Goal: Information Seeking & Learning: Learn about a topic

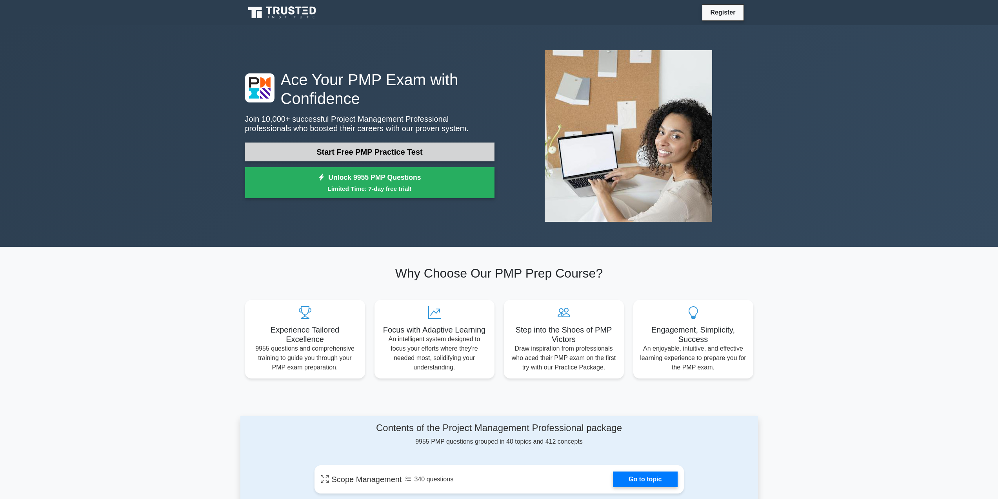
click at [457, 150] on link "Start Free PMP Practice Test" at bounding box center [370, 151] width 250 height 19
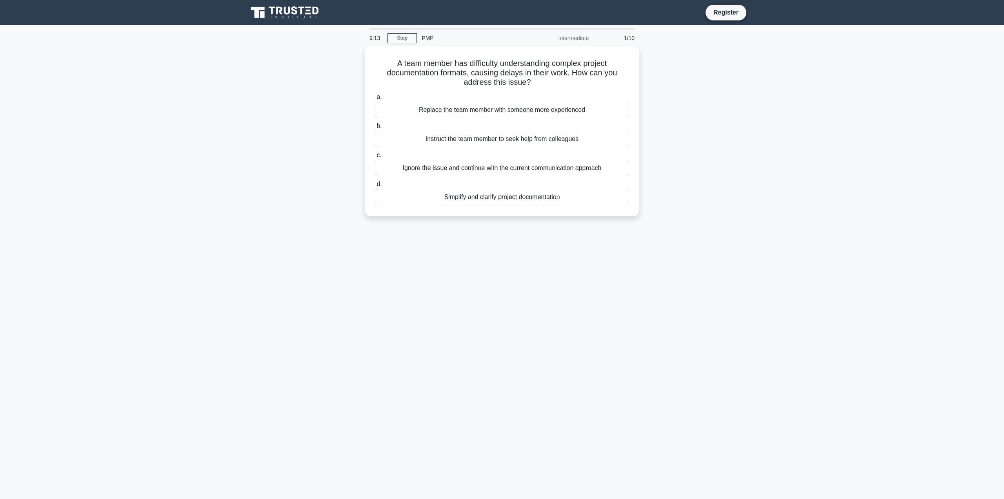
click at [860, 146] on main "9:13 Stop PMP Intermediate 1/10 A team member has difficulty understanding comp…" at bounding box center [502, 262] width 1004 height 474
click at [624, 197] on div "Simplify and clarify project documentation" at bounding box center [502, 195] width 254 height 16
click at [375, 185] on input "d. Simplify and clarify project documentation" at bounding box center [375, 182] width 0 height 5
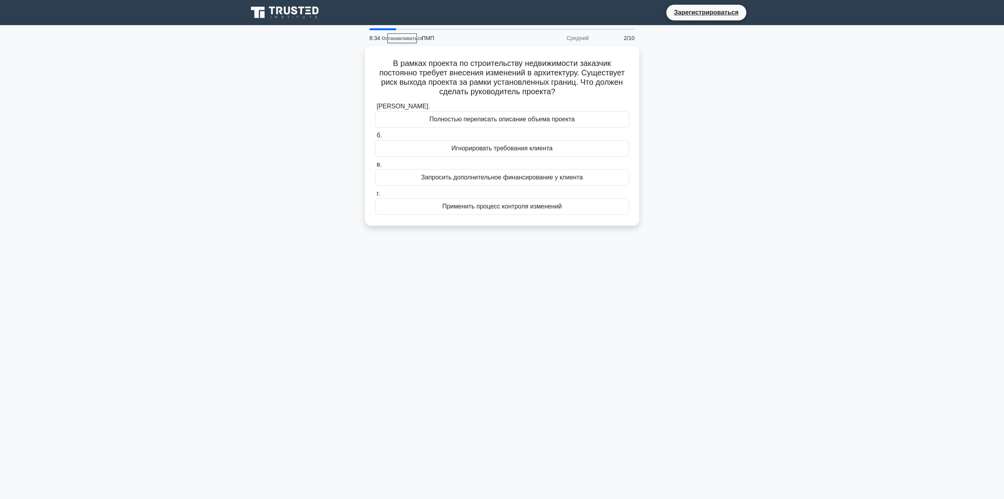
click at [922, 126] on main "8:34 Останавливаться ПМП Средний 2/10 В рамках проекта по строительству недвижи…" at bounding box center [502, 262] width 1004 height 474
click at [588, 87] on h5 "В рамках проекта по строительству недвижимости заказчик постоянно требует внесе…" at bounding box center [502, 75] width 256 height 38
drag, startPoint x: 588, startPoint y: 87, endPoint x: 574, endPoint y: 86, distance: 13.8
click at [574, 86] on h5 "В рамках проекта по строительству недвижимости заказчик постоянно требует внесе…" at bounding box center [502, 75] width 256 height 38
click at [583, 206] on div "Применить процесс контроля изменений" at bounding box center [502, 204] width 254 height 16
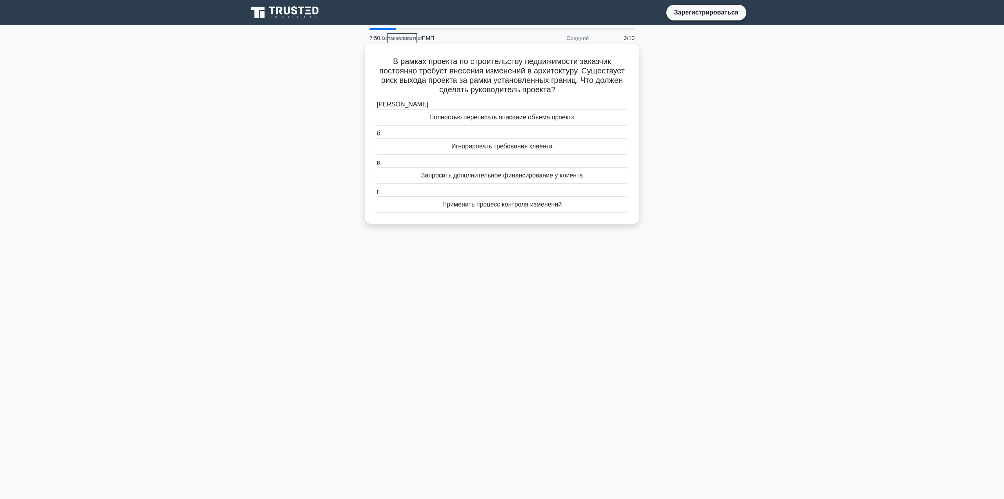
click at [375, 194] on input "г. Применить процесс контроля изменений" at bounding box center [375, 191] width 0 height 5
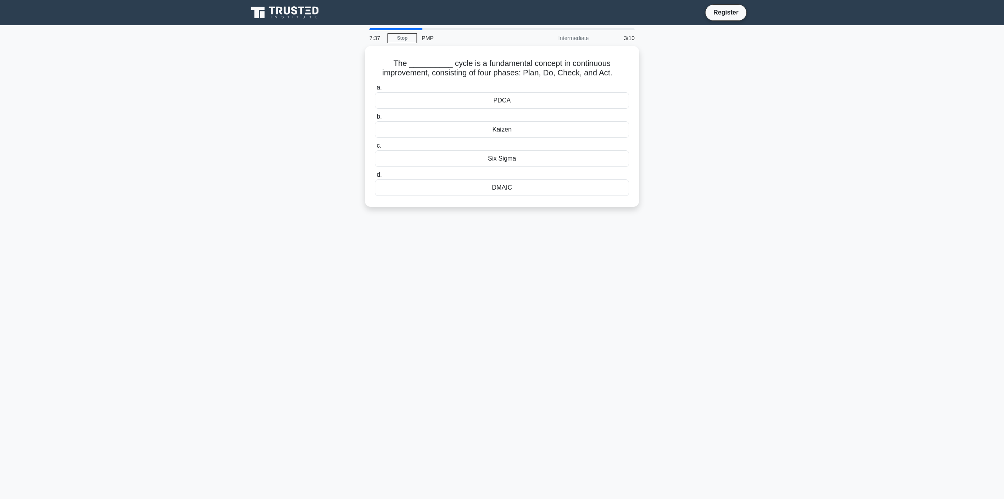
click at [695, 111] on div "The __________ cycle is a fundamental concept in continuous improvement, consis…" at bounding box center [502, 131] width 518 height 170
click at [574, 95] on div "PDCA" at bounding box center [502, 98] width 254 height 16
click at [375, 88] on input "a. PDCA" at bounding box center [375, 85] width 0 height 5
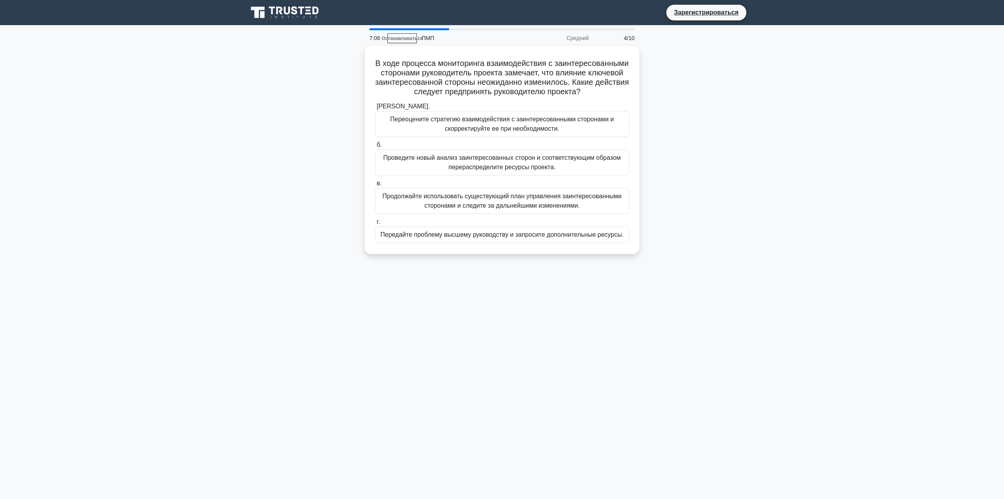
click at [829, 133] on main "7:06 Останавливаться ПМП Средний 4/10 В ходе процесса мониторинга взаимодействи…" at bounding box center [502, 262] width 1004 height 474
click at [617, 131] on font "Переоцените стратегию взаимодействия с заинтересованными сторонами и скорректир…" at bounding box center [502, 122] width 247 height 19
click at [375, 107] on input "а. Переоцените стратегию взаимодействия с заинтересованными сторонами и скоррек…" at bounding box center [375, 104] width 0 height 5
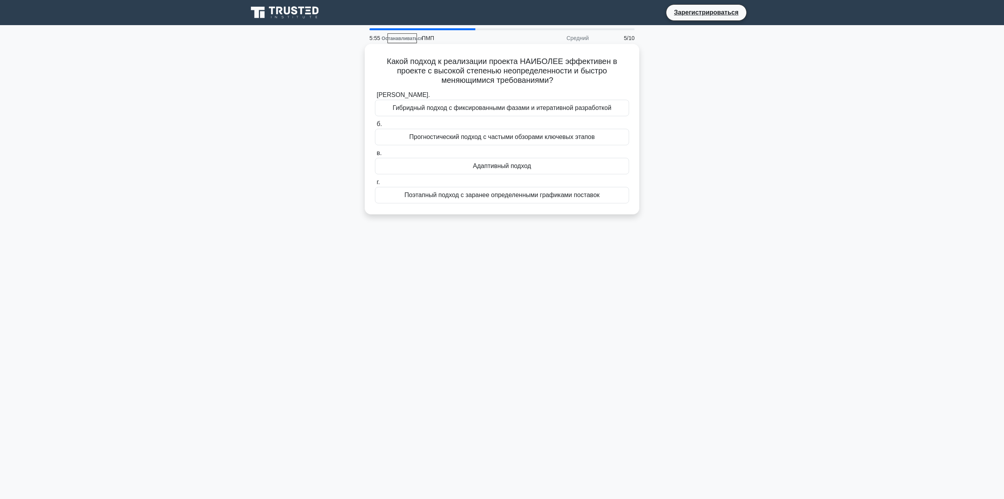
click at [606, 168] on div "Адаптивный подход" at bounding box center [502, 166] width 254 height 16
click at [375, 156] on input "в. Адаптивный подход" at bounding box center [375, 153] width 0 height 5
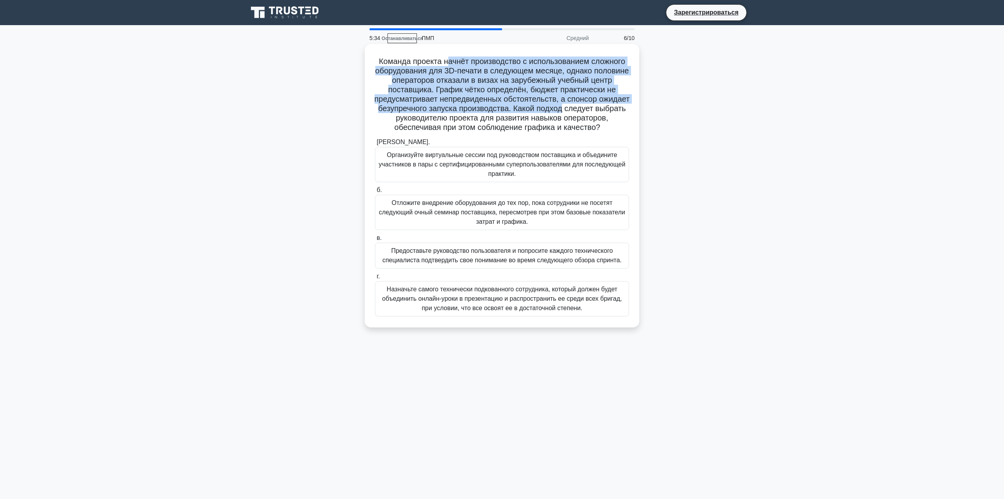
drag, startPoint x: 445, startPoint y: 62, endPoint x: 600, endPoint y: 111, distance: 162.5
click at [600, 111] on font "Команда проекта начнёт производство с использованием сложного оборудования для …" at bounding box center [502, 94] width 255 height 75
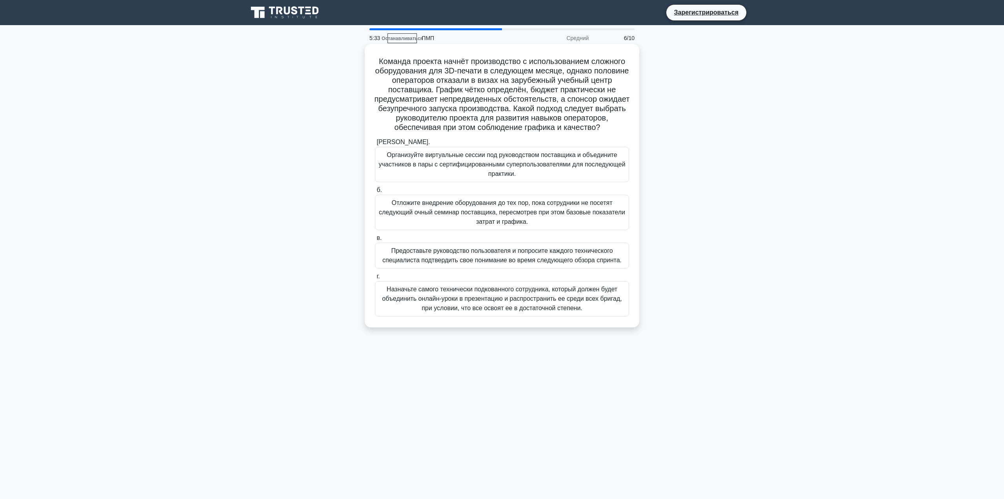
click at [596, 115] on font "Команда проекта начнёт производство с использованием сложного оборудования для …" at bounding box center [502, 94] width 255 height 75
click at [600, 169] on font "Организуйте виртуальные сессии под руководством поставщика и объедините участни…" at bounding box center [502, 164] width 247 height 28
click at [375, 145] on input "а. Организуйте виртуальные сессии под руководством поставщика и объедините учас…" at bounding box center [375, 142] width 0 height 5
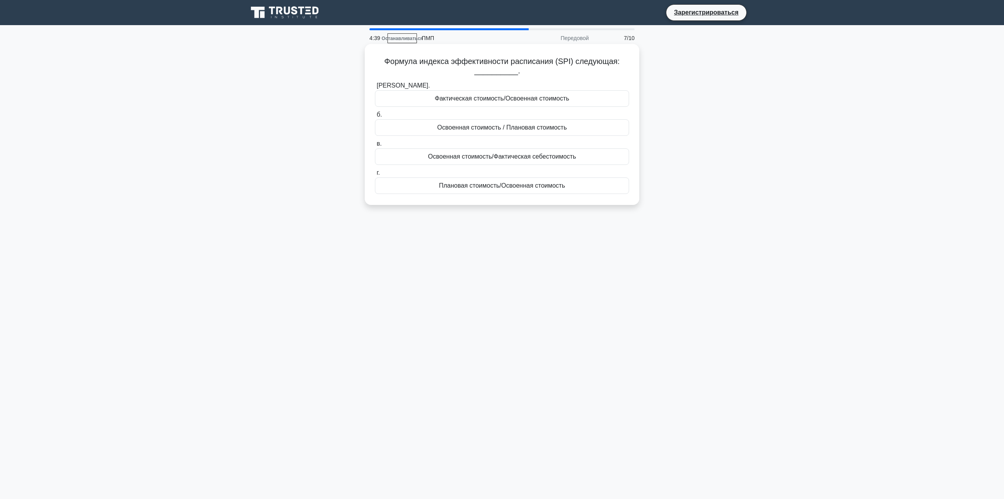
click at [548, 95] on font "Фактическая стоимость/Освоенная стоимость" at bounding box center [502, 98] width 135 height 9
click at [375, 88] on input "а. Фактическая стоимость/Освоенная стоимость" at bounding box center [375, 85] width 0 height 5
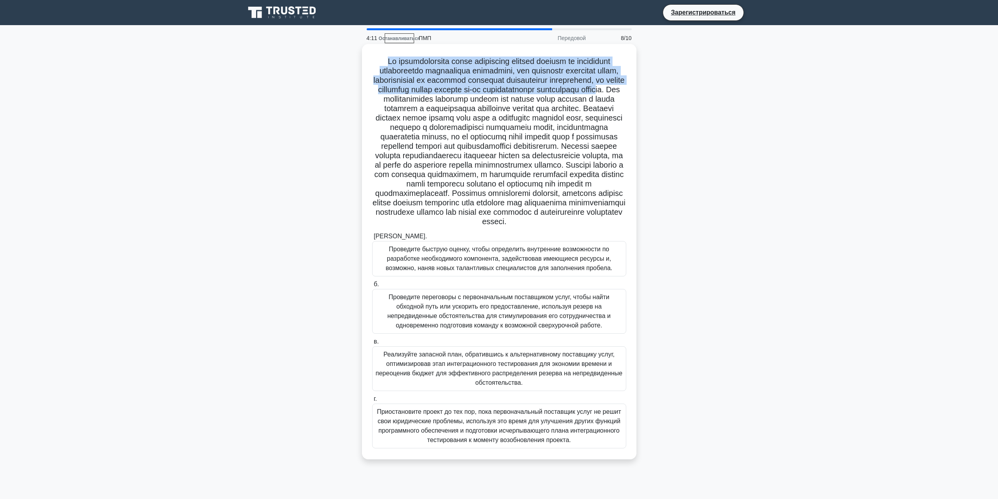
drag, startPoint x: 388, startPoint y: 60, endPoint x: 536, endPoint y: 102, distance: 152.9
click at [536, 102] on h5 ".spinner_0XTQ{transform-origin:center;animation:spinner_y6GP .75s linear infini…" at bounding box center [500, 141] width 256 height 170
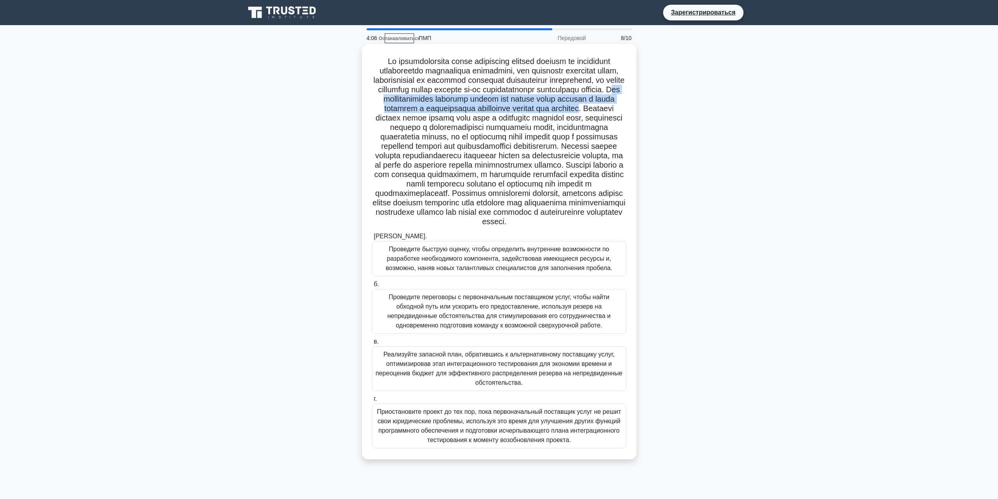
drag, startPoint x: 552, startPoint y: 101, endPoint x: 573, endPoint y: 121, distance: 28.6
click at [573, 121] on font at bounding box center [499, 141] width 253 height 169
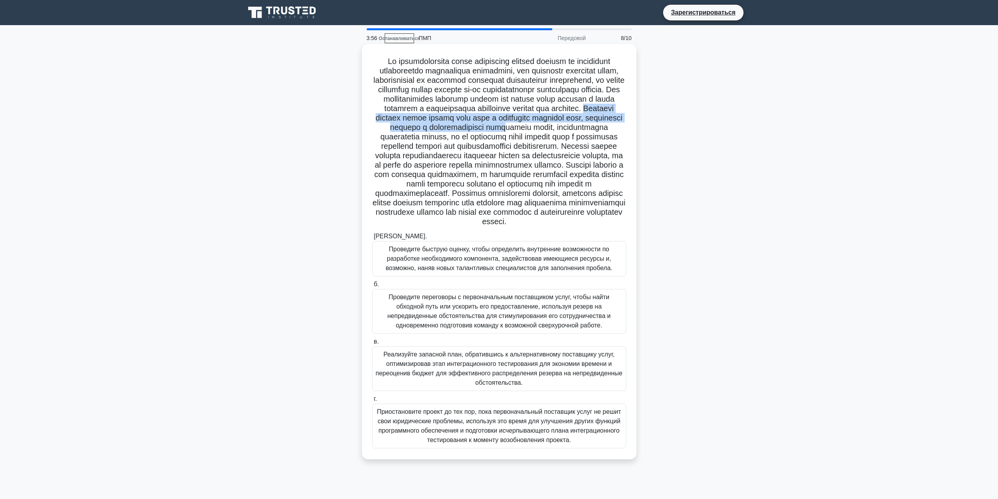
drag, startPoint x: 578, startPoint y: 118, endPoint x: 563, endPoint y: 134, distance: 21.4
click at [563, 134] on font at bounding box center [499, 141] width 253 height 169
drag, startPoint x: 513, startPoint y: 254, endPoint x: 470, endPoint y: 281, distance: 50.4
drag, startPoint x: 470, startPoint y: 281, endPoint x: 451, endPoint y: 261, distance: 27.5
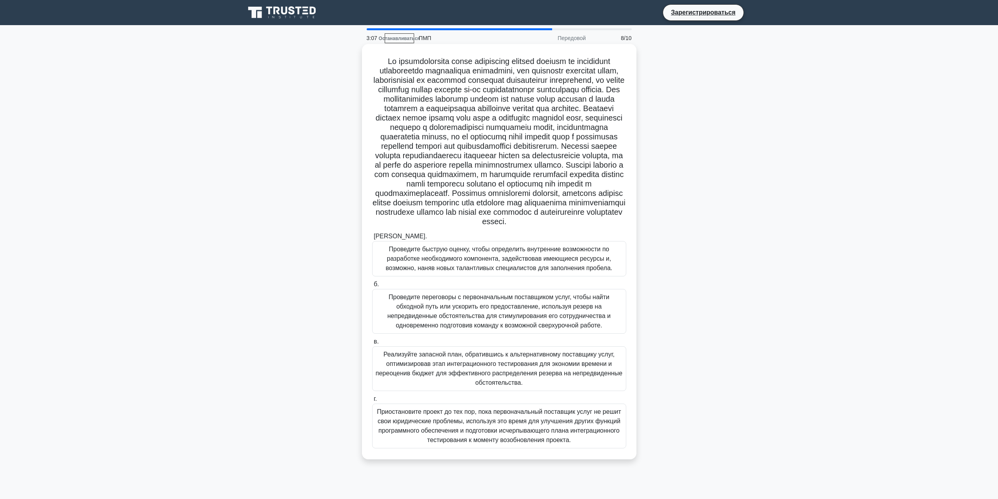
click at [451, 261] on label "а. Проведите быструю оценку, чтобы определить внутренние возможности по разрабо…" at bounding box center [499, 253] width 254 height 45
click at [372, 239] on input "а. Проведите быструю оценку, чтобы определить внутренние возможности по разрабо…" at bounding box center [372, 236] width 0 height 5
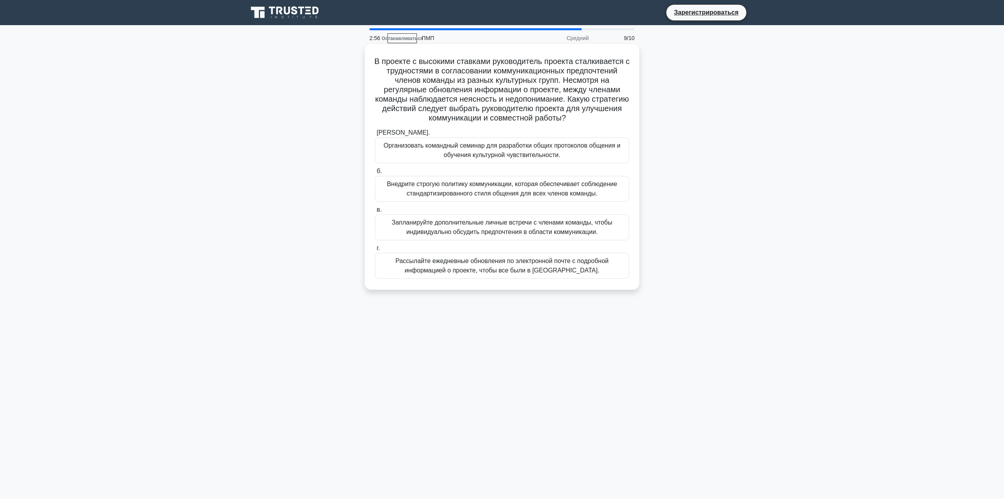
drag, startPoint x: 454, startPoint y: 267, endPoint x: 451, endPoint y: 264, distance: 4.5
click at [451, 264] on font "Рассылайте ежедневные обновления по электронной почте с подробной информацией о…" at bounding box center [501, 265] width 213 height 16
click at [526, 109] on font "В проекте с высокими ставками руководитель проекта сталкивается с трудностями в…" at bounding box center [501, 89] width 255 height 65
click at [609, 219] on font "Запланируйте дополнительные личные встречи с членами команды, чтобы индивидуаль…" at bounding box center [502, 227] width 220 height 16
click at [375, 212] on input "в. Запланируйте дополнительные личные встречи с членами команды, чтобы индивиду…" at bounding box center [375, 209] width 0 height 5
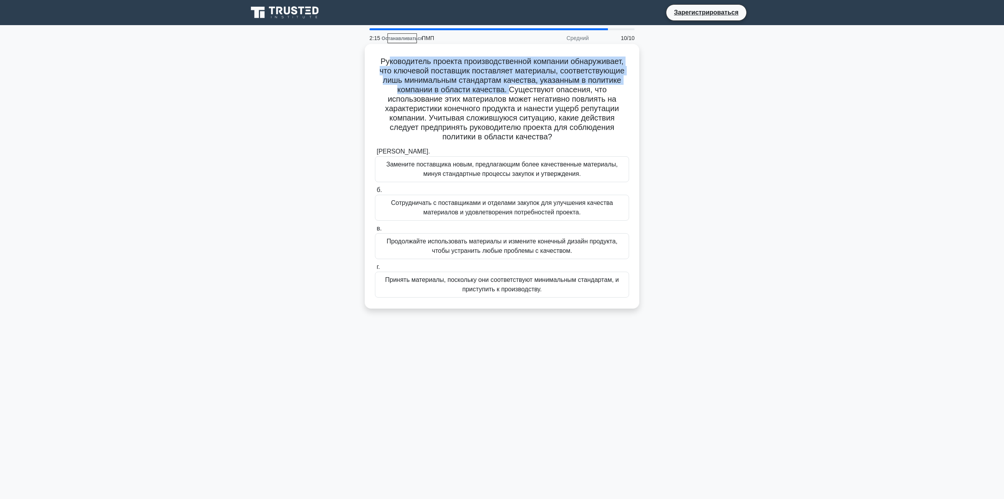
drag, startPoint x: 384, startPoint y: 62, endPoint x: 510, endPoint y: 94, distance: 130.4
click at [510, 94] on font "Руководитель проекта производственной компании обнаруживает, что ключевой поста…" at bounding box center [502, 99] width 245 height 84
click at [512, 91] on font "Руководитель проекта производственной компании обнаруживает, что ключевой поста…" at bounding box center [502, 99] width 245 height 84
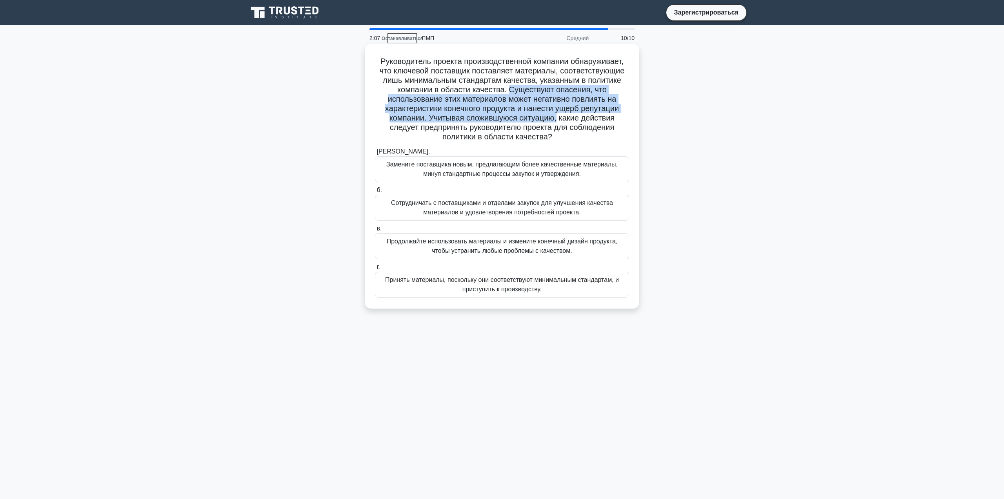
drag, startPoint x: 512, startPoint y: 91, endPoint x: 555, endPoint y: 115, distance: 49.3
click at [555, 115] on font "Руководитель проекта производственной компании обнаруживает, что ключевой поста…" at bounding box center [502, 99] width 245 height 84
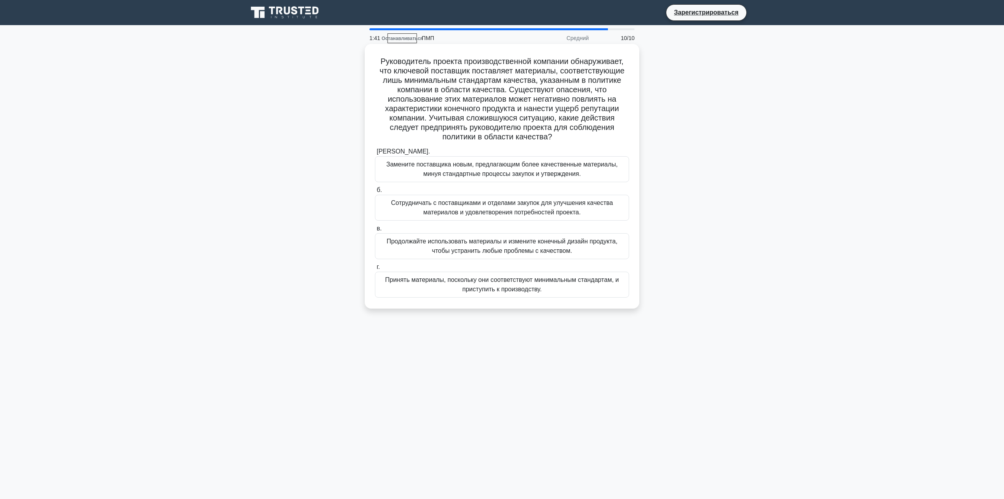
click at [609, 209] on font "Сотрудничать с поставщиками и отделами закупок для улучшения качества материало…" at bounding box center [502, 207] width 247 height 19
click at [375, 193] on input "б. Сотрудничать с поставщиками и отделами закупок для улучшения качества матери…" at bounding box center [375, 190] width 0 height 5
click at [609, 209] on font "Сотрудничать с поставщиками и отделами закупок для улучшения качества материало…" at bounding box center [502, 208] width 246 height 19
click at [375, 193] on input "б. Сотрудничать с поставщиками и отделами закупок для улучшения качества матери…" at bounding box center [375, 190] width 0 height 5
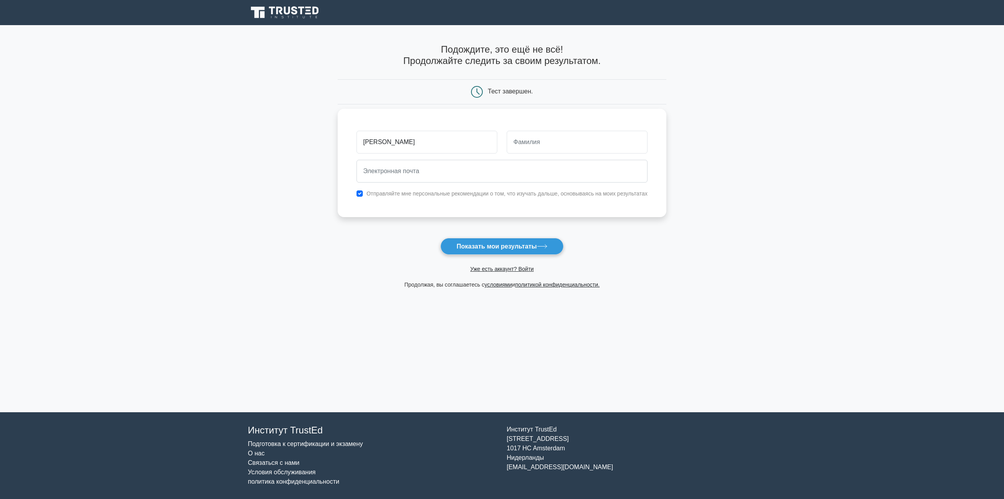
type input "sabrina"
click at [606, 148] on input "text" at bounding box center [577, 142] width 141 height 23
type input "muzaffarova"
click at [609, 178] on input "email" at bounding box center [502, 171] width 291 height 23
type input "sabrinamuzaffarova78@gmail.com"
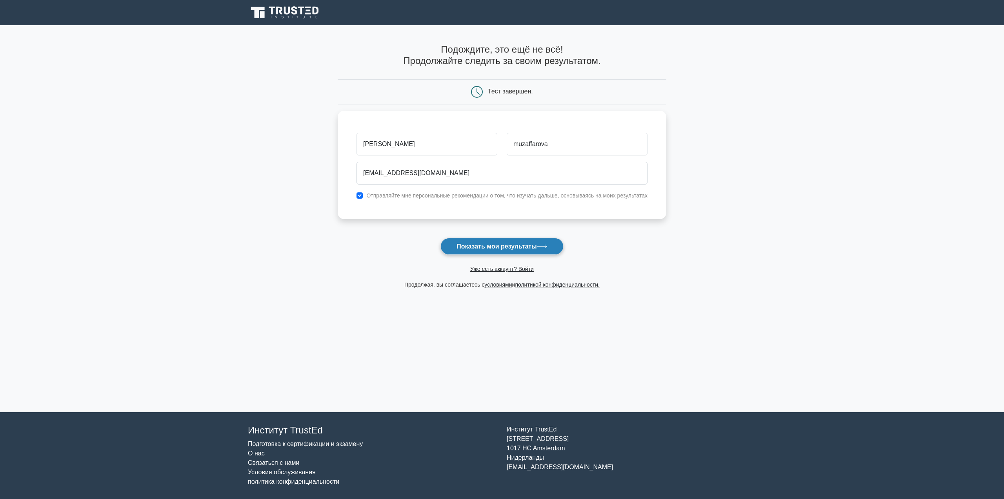
click at [503, 251] on button "Показать мои результаты" at bounding box center [502, 246] width 123 height 17
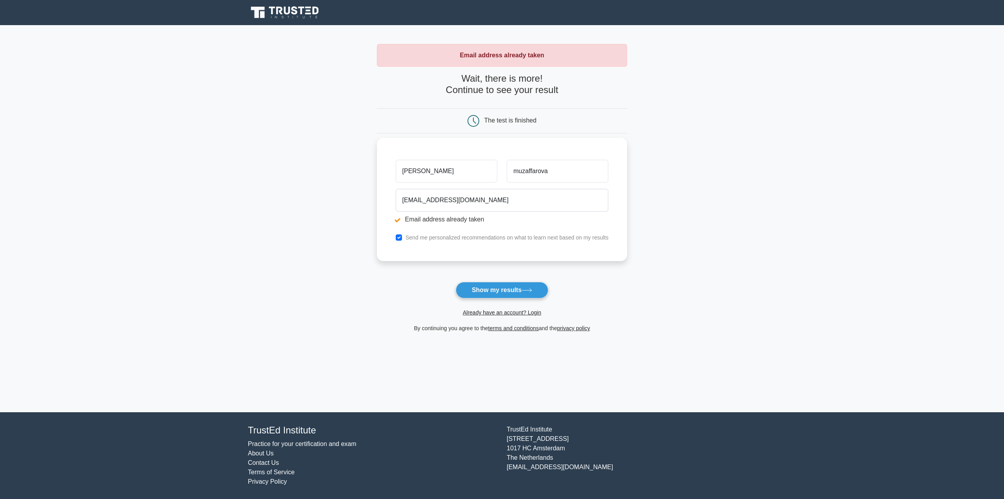
click at [407, 169] on input "sabrina" at bounding box center [447, 171] width 102 height 23
type input "[PERSON_NAME]"
drag, startPoint x: 519, startPoint y: 174, endPoint x: 523, endPoint y: 175, distance: 4.9
click at [519, 174] on input "muzaffarova" at bounding box center [558, 171] width 102 height 23
type input "Muzaffarova"
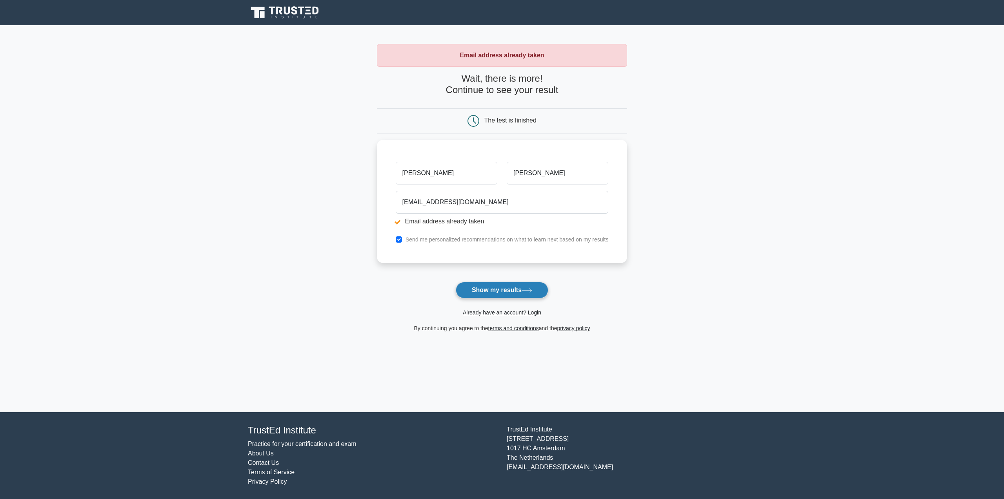
click at [501, 291] on button "Show my results" at bounding box center [502, 290] width 93 height 16
click at [464, 200] on input "[EMAIL_ADDRESS][DOMAIN_NAME]" at bounding box center [502, 200] width 213 height 23
type input "sabrinamuzaffarova48@gmail.com"
click at [486, 293] on button "Show my results" at bounding box center [502, 290] width 93 height 16
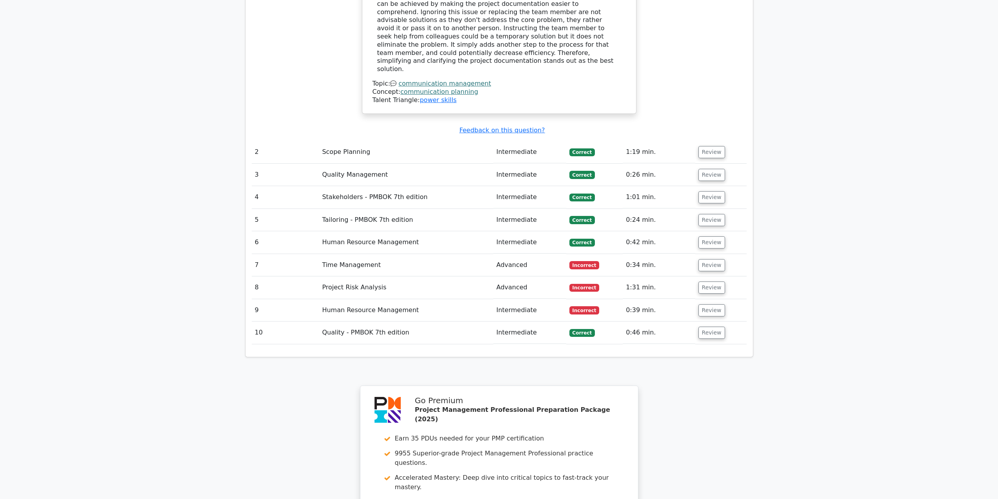
scroll to position [981, 0]
click at [711, 257] on button "Review" at bounding box center [712, 263] width 27 height 12
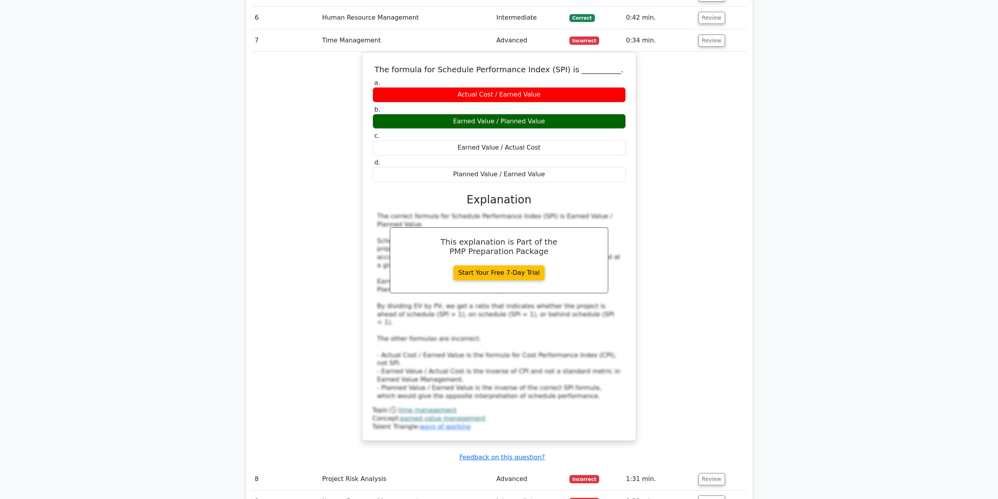
scroll to position [1216, 0]
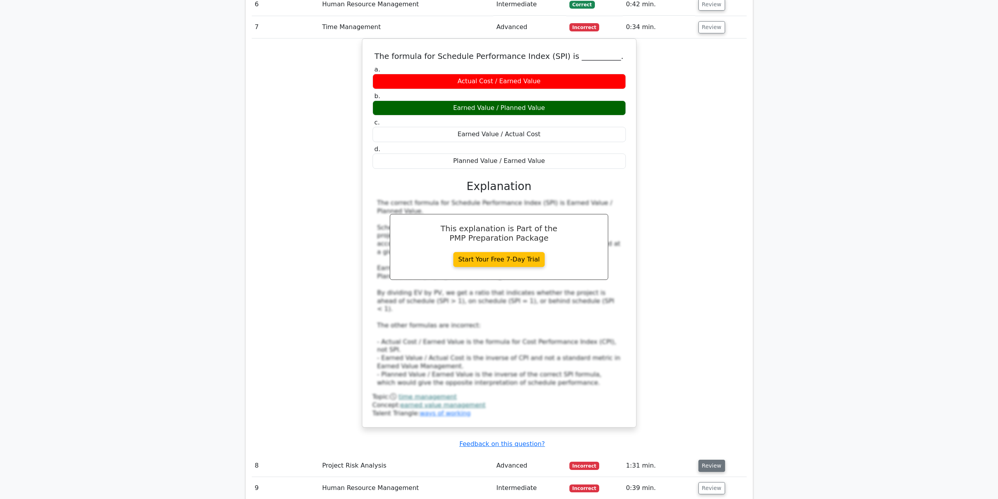
click at [710, 459] on button "Review" at bounding box center [712, 465] width 27 height 12
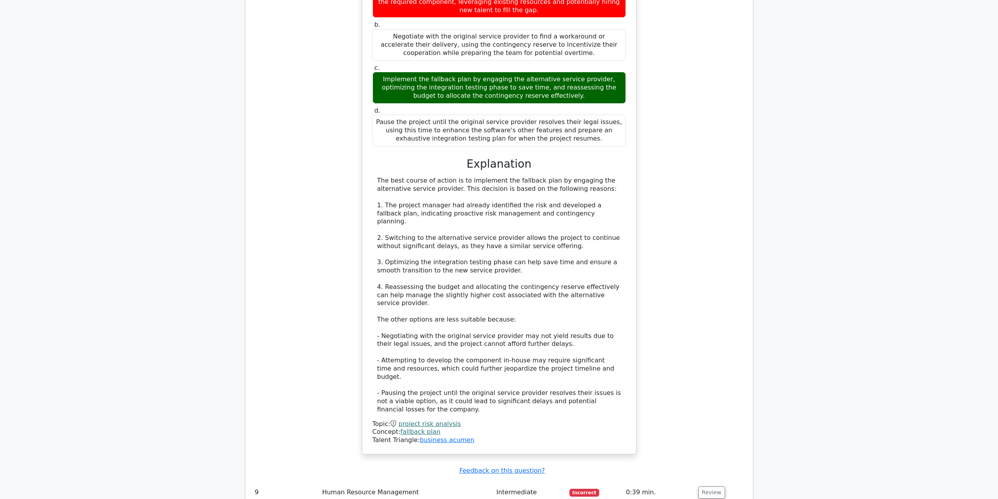
scroll to position [1962, 0]
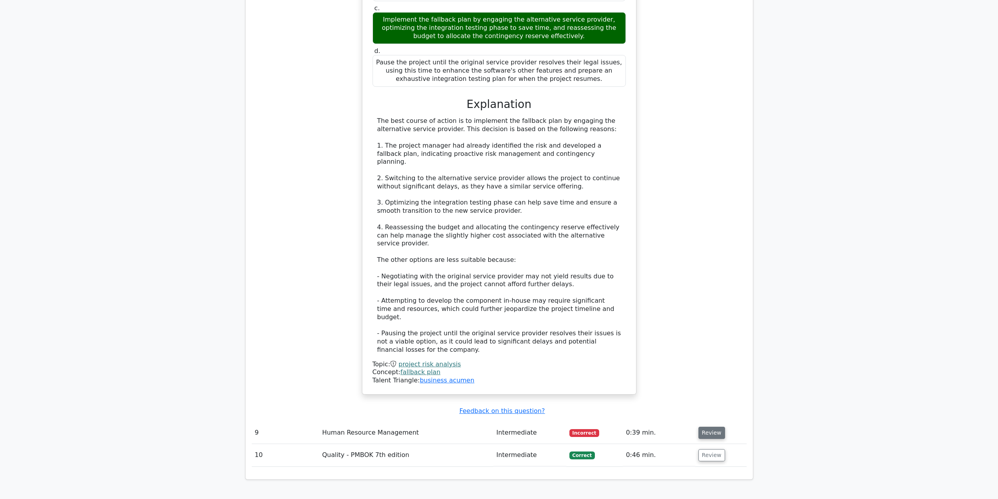
click at [701, 426] on button "Review" at bounding box center [712, 432] width 27 height 12
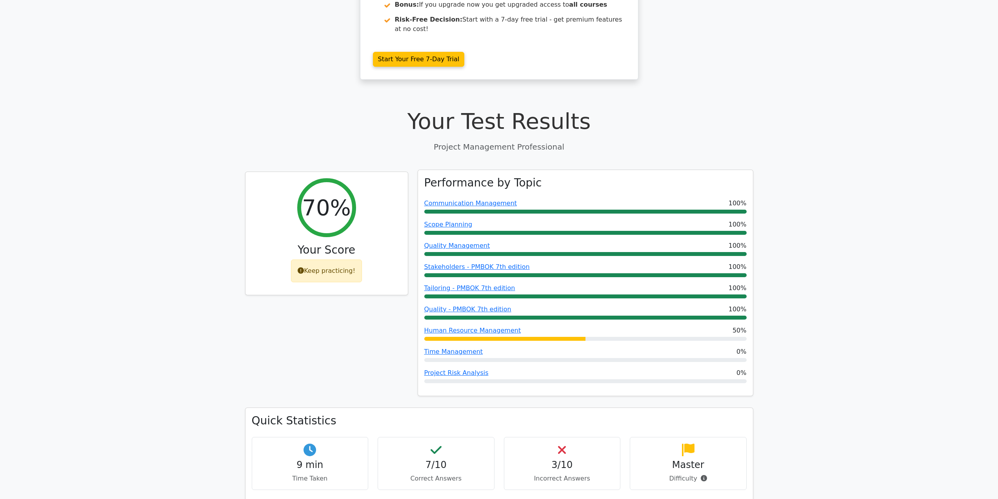
scroll to position [196, 0]
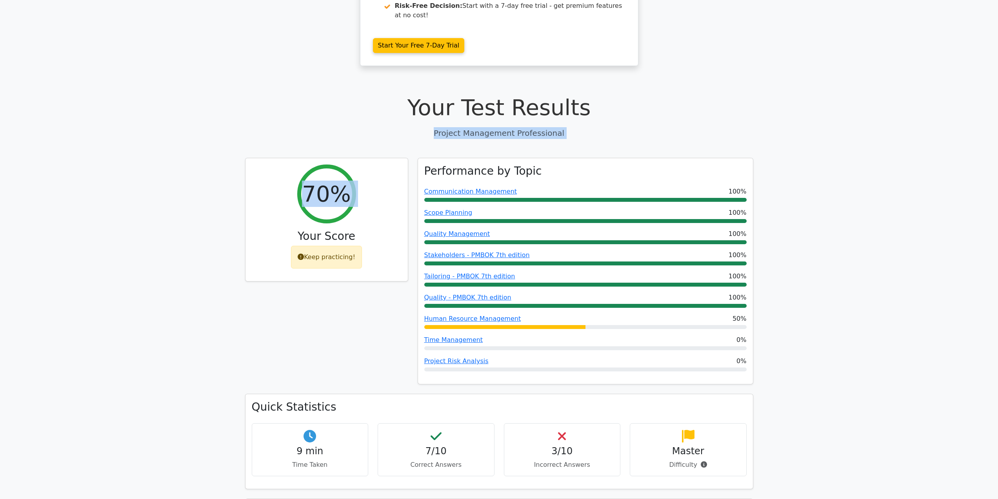
drag, startPoint x: 214, startPoint y: 95, endPoint x: 166, endPoint y: 100, distance: 48.9
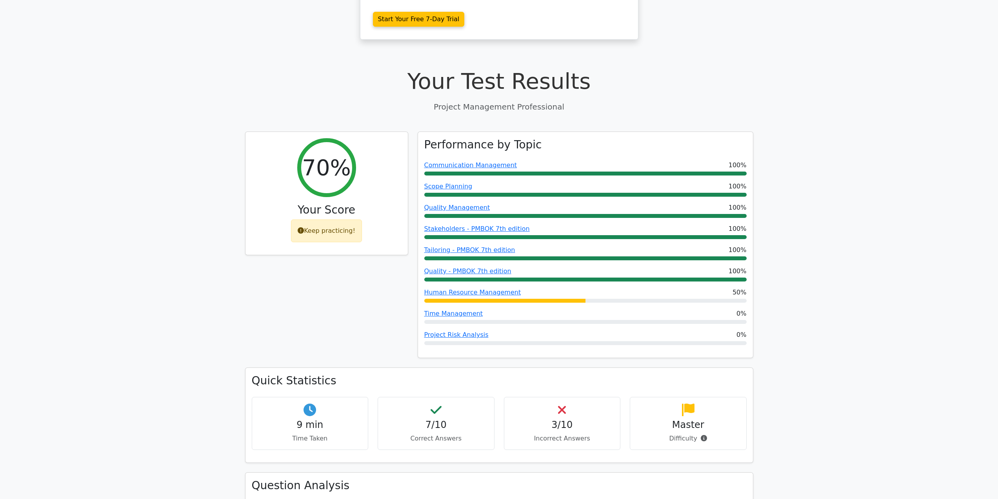
scroll to position [235, 0]
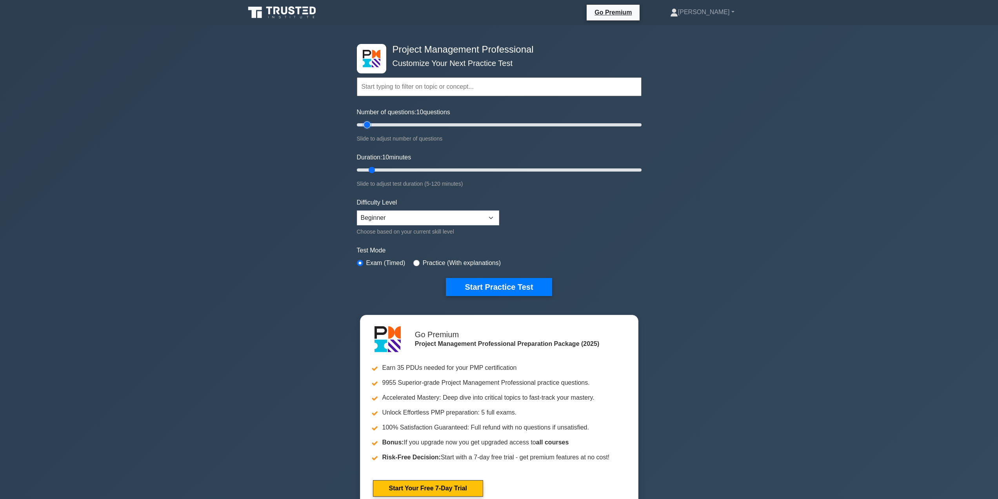
drag, startPoint x: 367, startPoint y: 124, endPoint x: 367, endPoint y: 129, distance: 5.1
click at [367, 129] on input "Number of questions: 10 questions" at bounding box center [499, 124] width 285 height 9
click at [414, 217] on select "Beginner Intermediate Expert" at bounding box center [428, 217] width 142 height 15
click at [410, 214] on select "Beginner Intermediate Expert" at bounding box center [428, 217] width 142 height 15
click at [490, 216] on select "Beginner Intermediate Expert" at bounding box center [428, 217] width 142 height 15
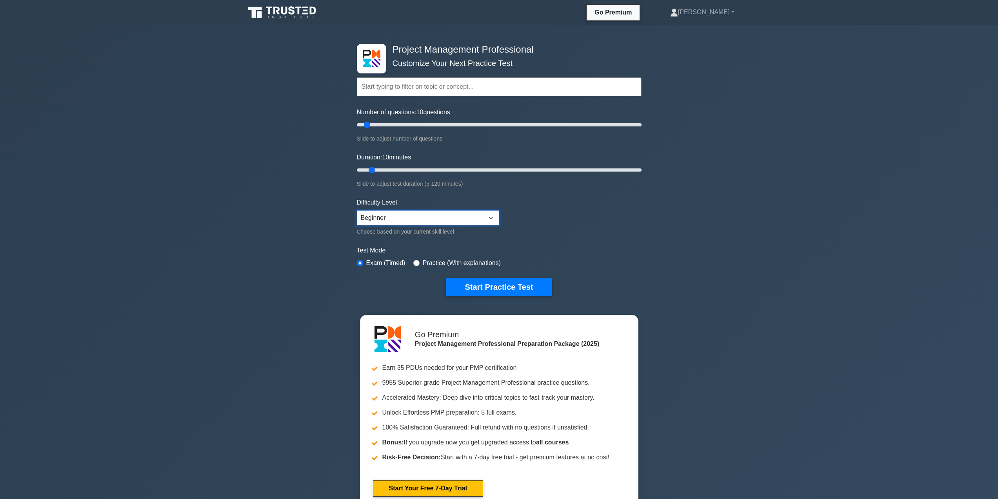
click at [490, 216] on select "Beginner Intermediate Expert" at bounding box center [428, 217] width 142 height 15
drag, startPoint x: 370, startPoint y: 123, endPoint x: 337, endPoint y: 184, distance: 69.5
type input "5"
click at [357, 129] on input "Number of questions: 5 questions" at bounding box center [499, 124] width 285 height 9
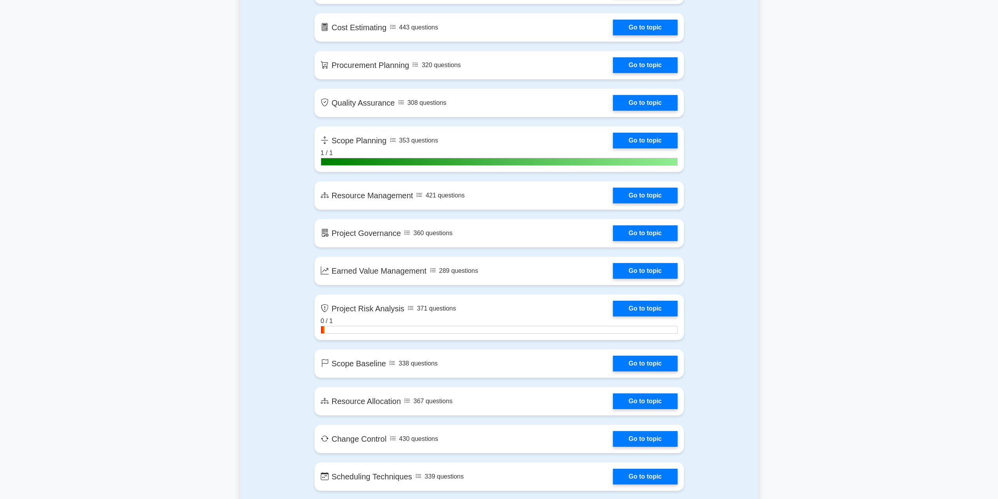
scroll to position [1059, 0]
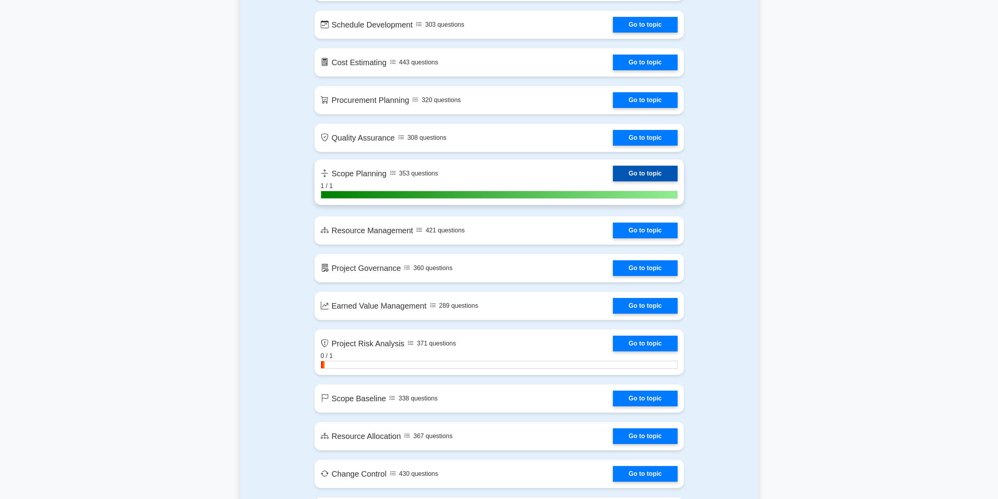
click at [647, 171] on link "Go to topic" at bounding box center [645, 174] width 64 height 16
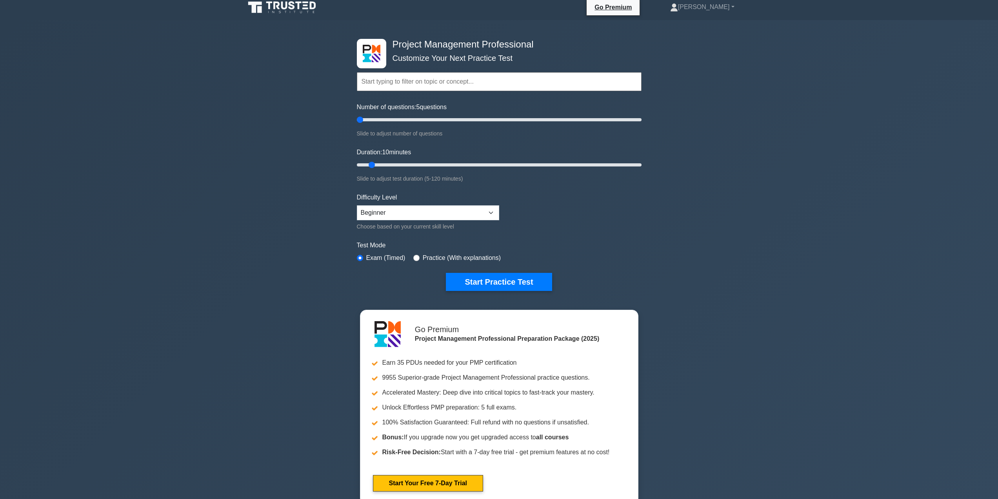
scroll to position [0, 0]
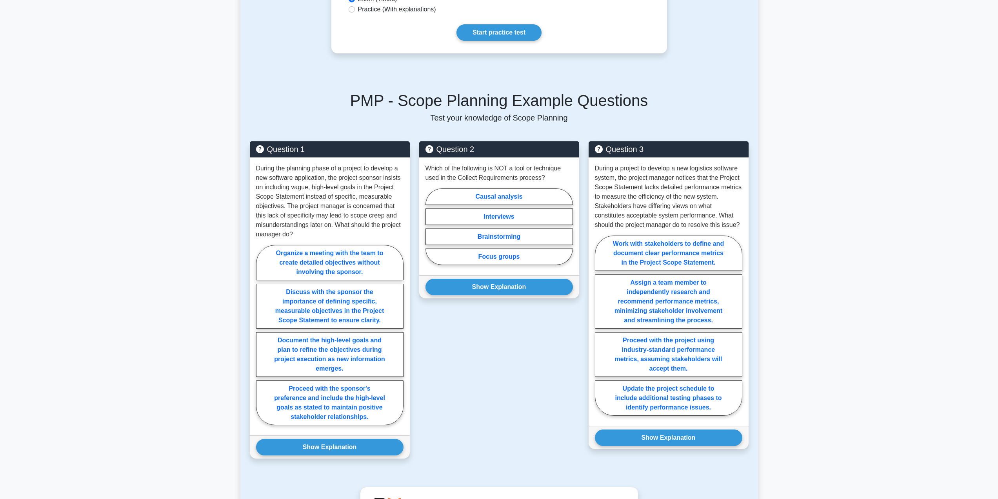
scroll to position [275, 0]
